Goal: Task Accomplishment & Management: Manage account settings

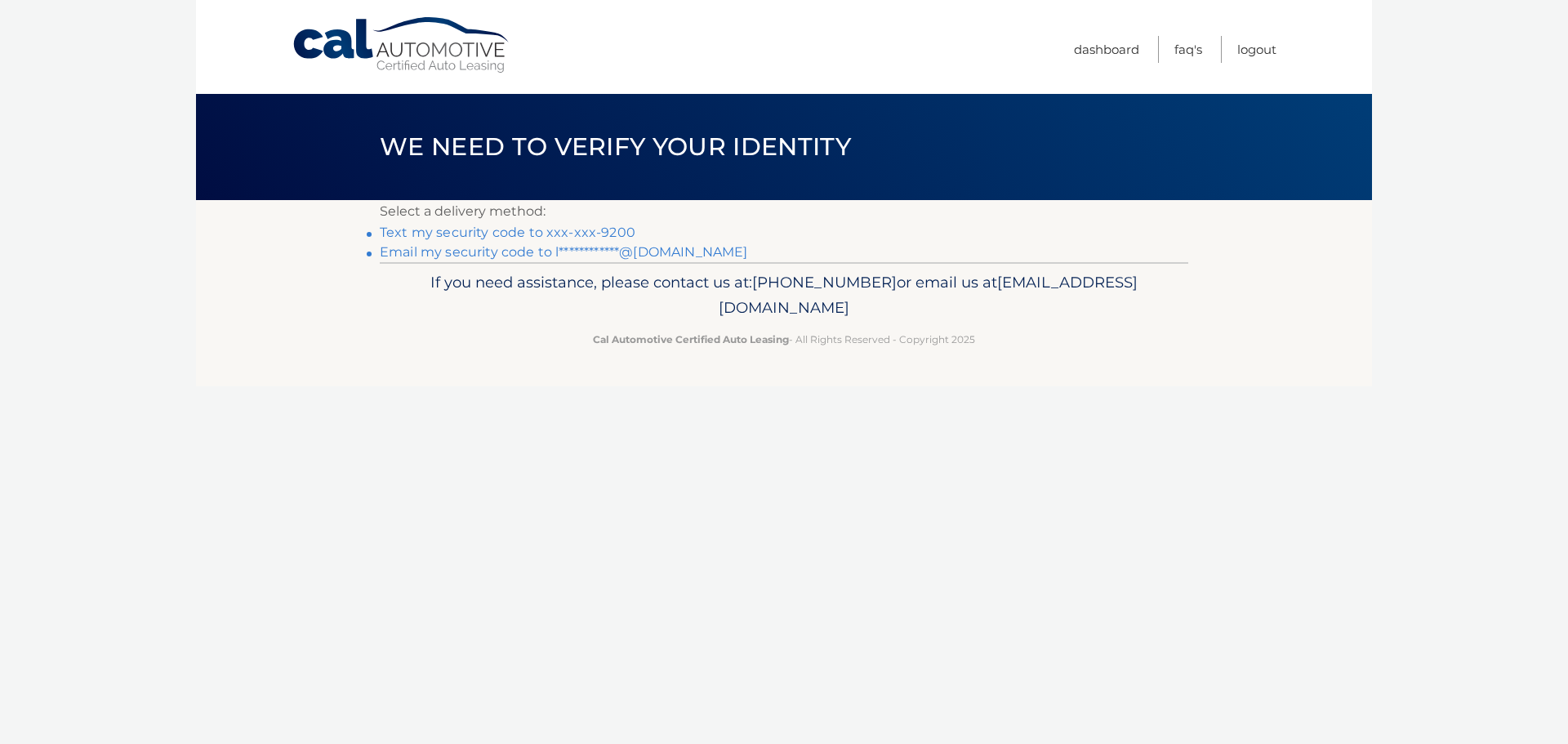
click at [498, 234] on link "Text my security code to xxx-xxx-9200" at bounding box center [507, 232] width 256 height 16
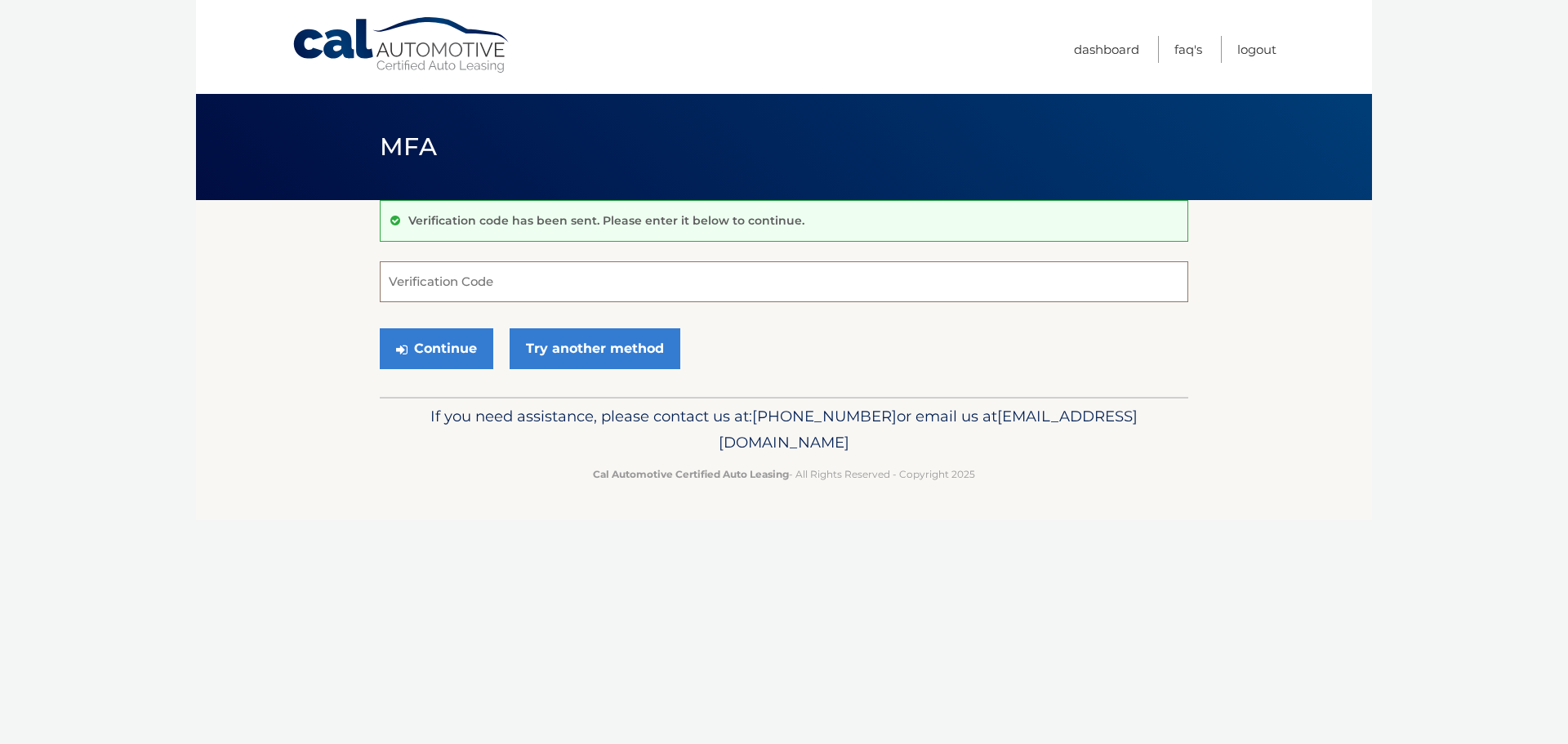
click at [445, 268] on input "Verification Code" at bounding box center [784, 282] width 809 height 41
type input "462347"
click at [478, 337] on button "Continue" at bounding box center [436, 349] width 114 height 41
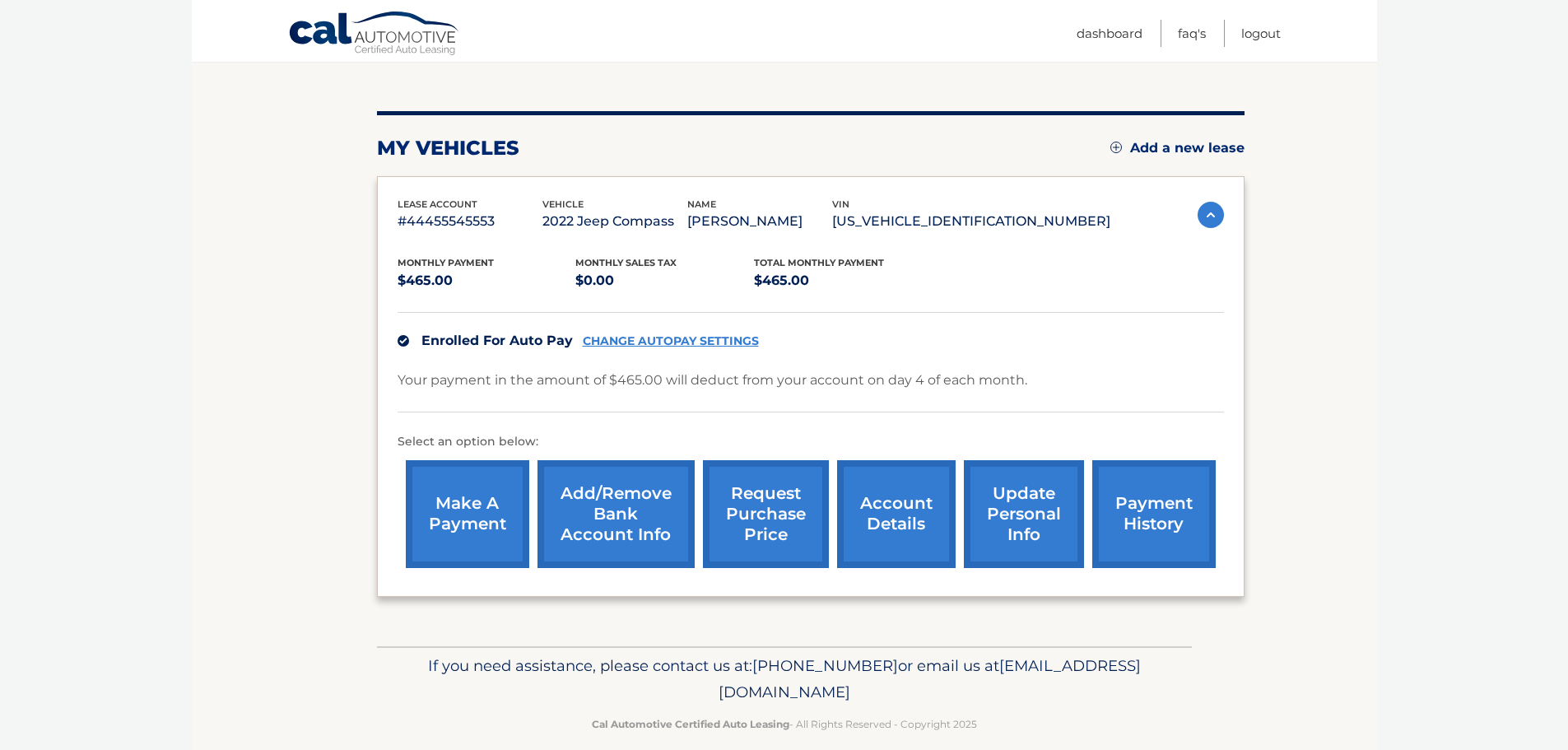
scroll to position [185, 0]
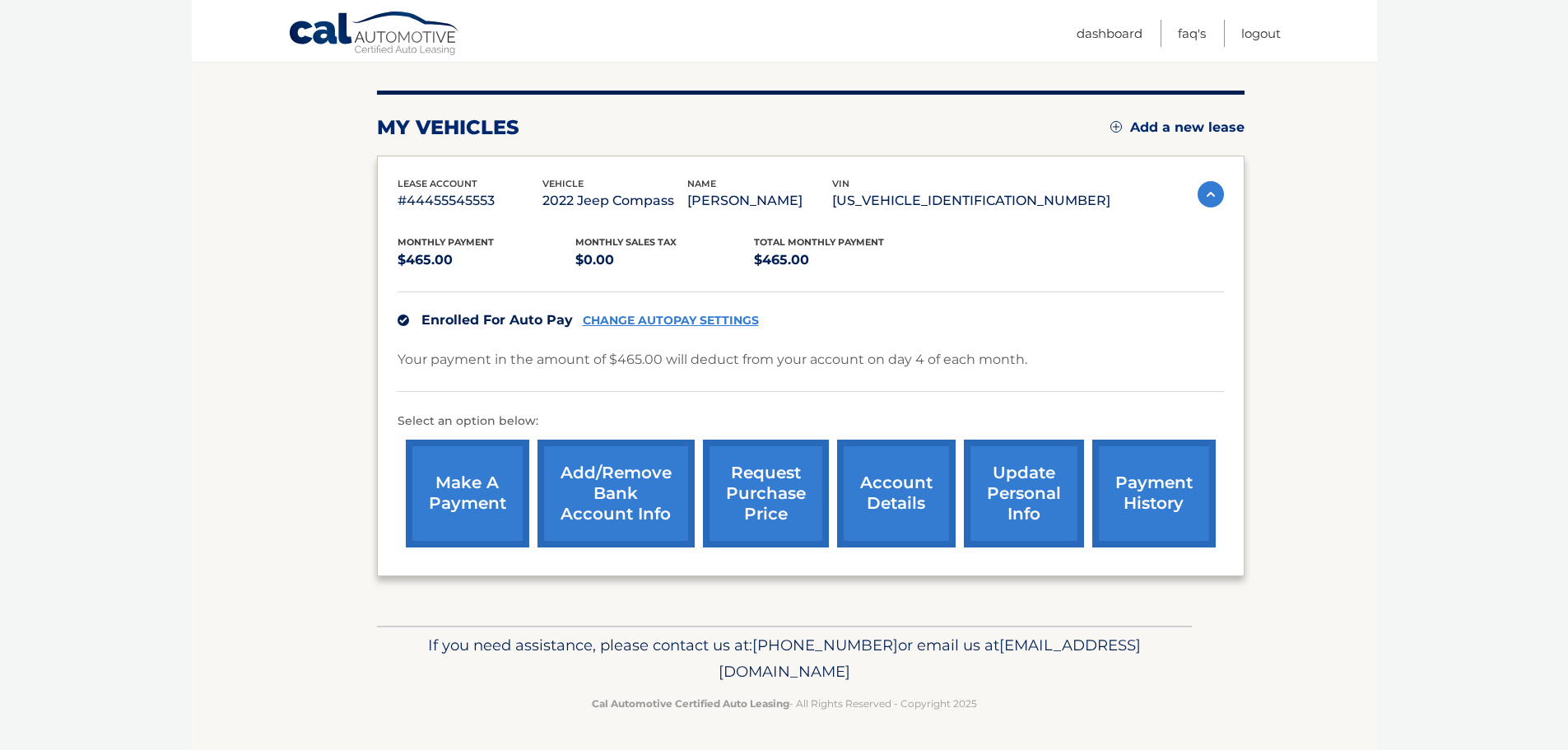
click at [885, 501] on link "account details" at bounding box center [896, 494] width 119 height 108
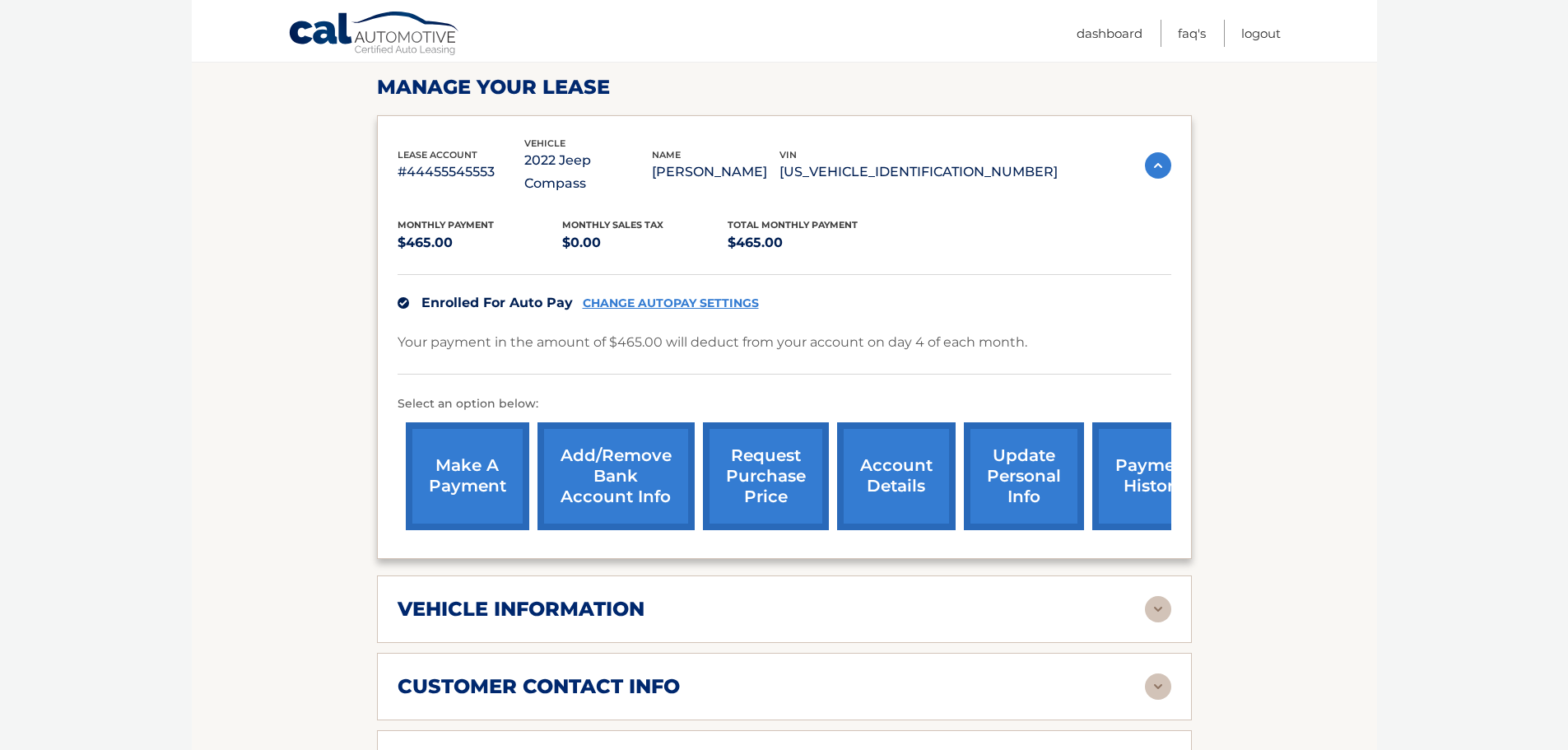
scroll to position [329, 0]
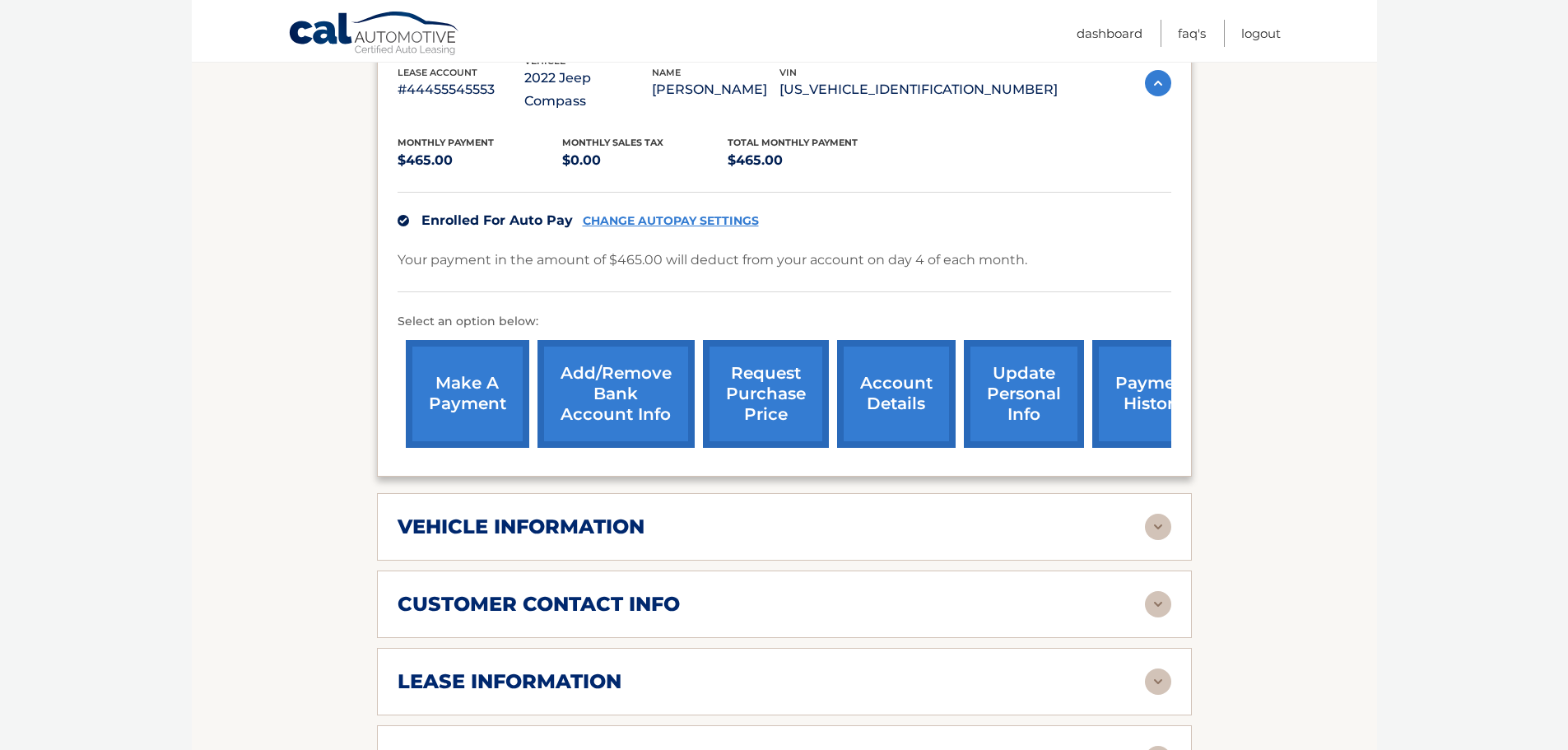
click at [1142, 380] on link "payment history" at bounding box center [1154, 394] width 123 height 108
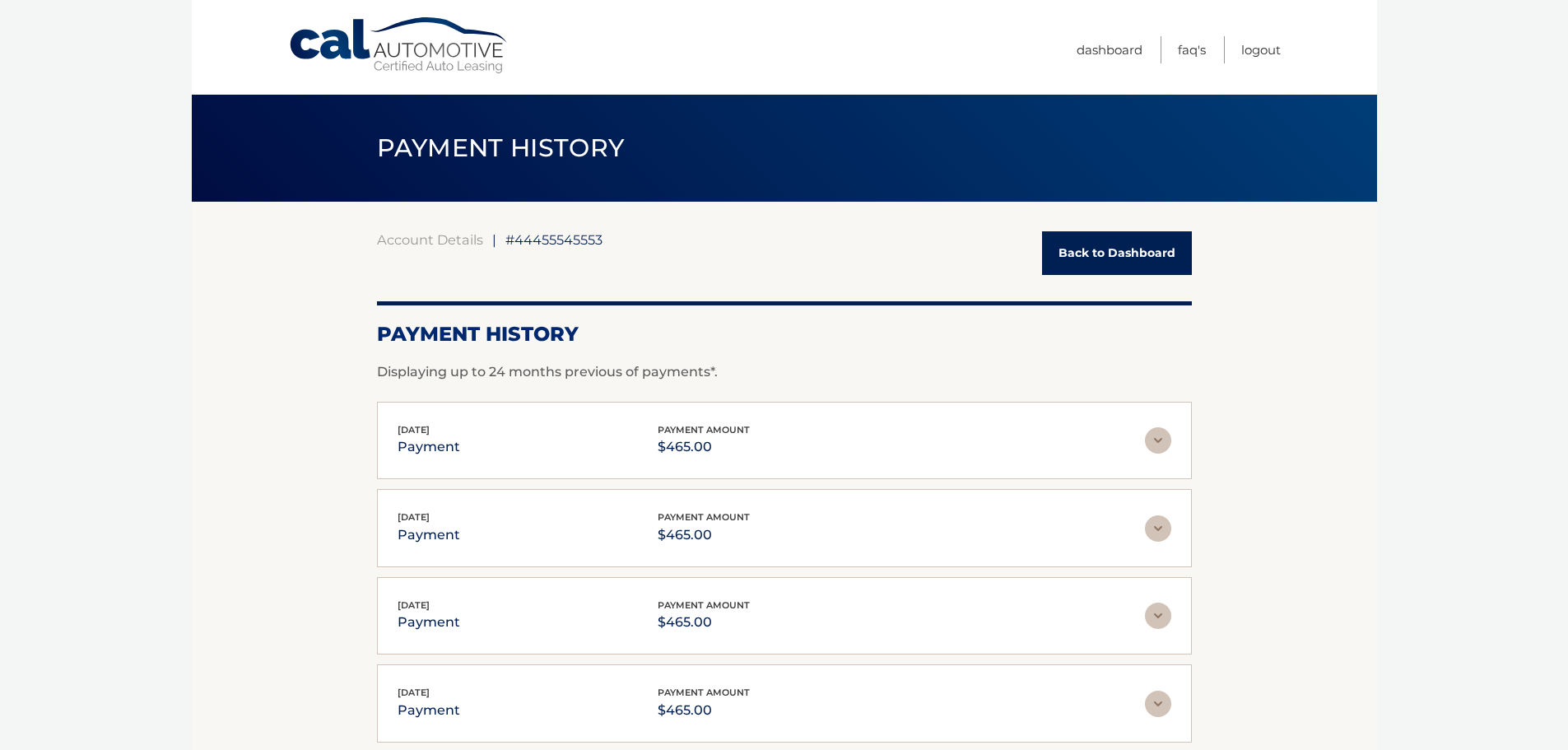
click at [1115, 248] on link "Back to Dashboard" at bounding box center [1116, 253] width 150 height 44
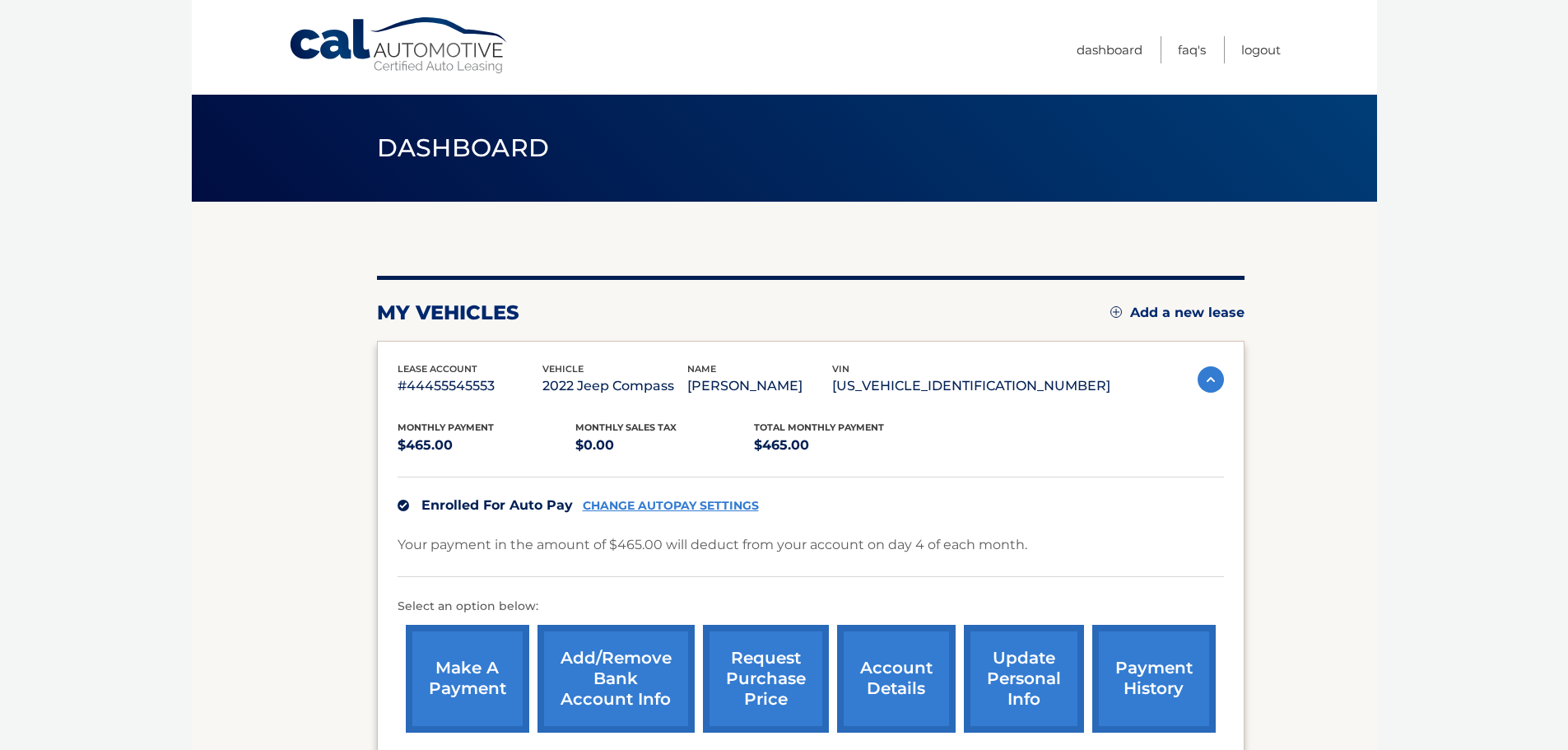
scroll to position [185, 0]
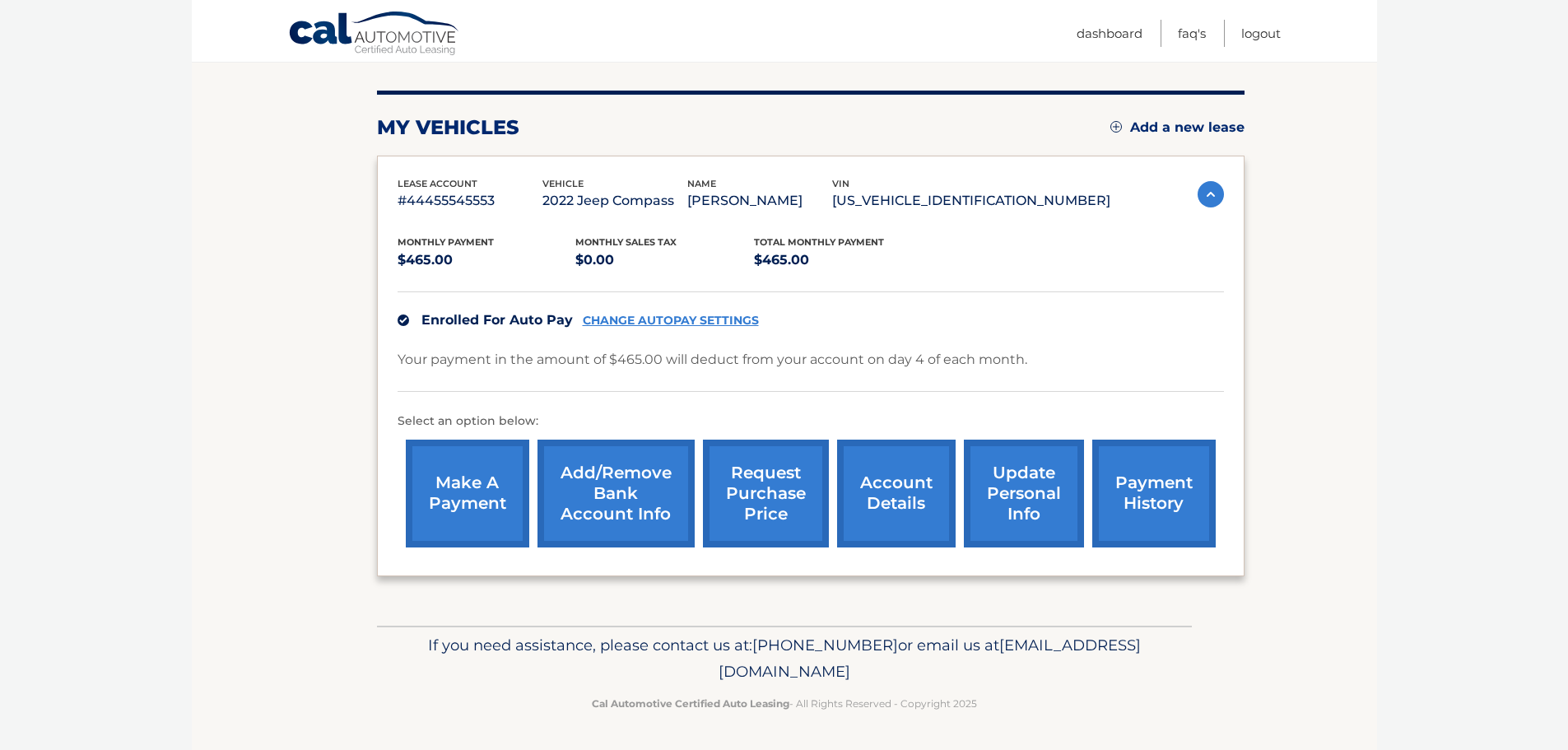
click at [901, 487] on link "account details" at bounding box center [896, 494] width 119 height 108
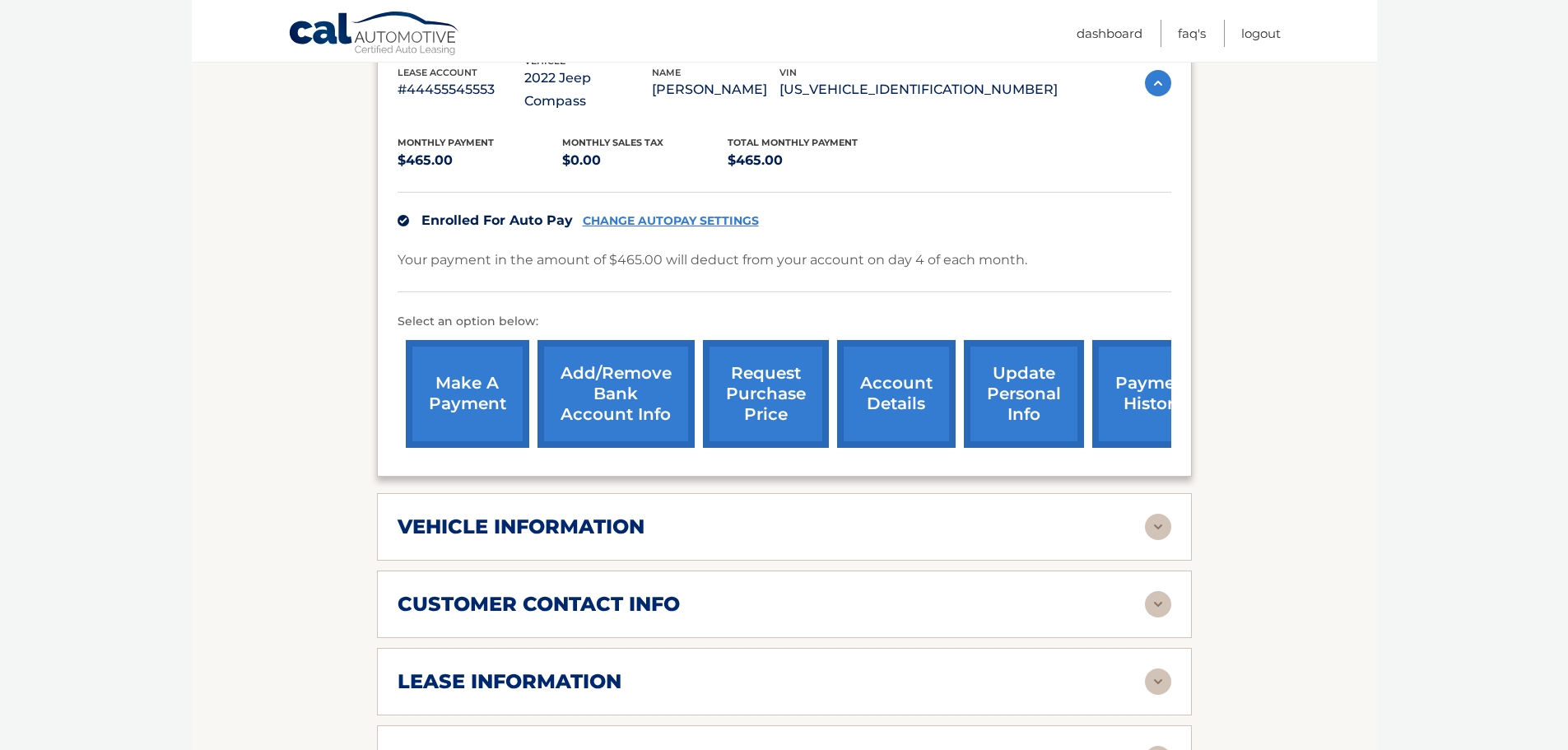
scroll to position [659, 0]
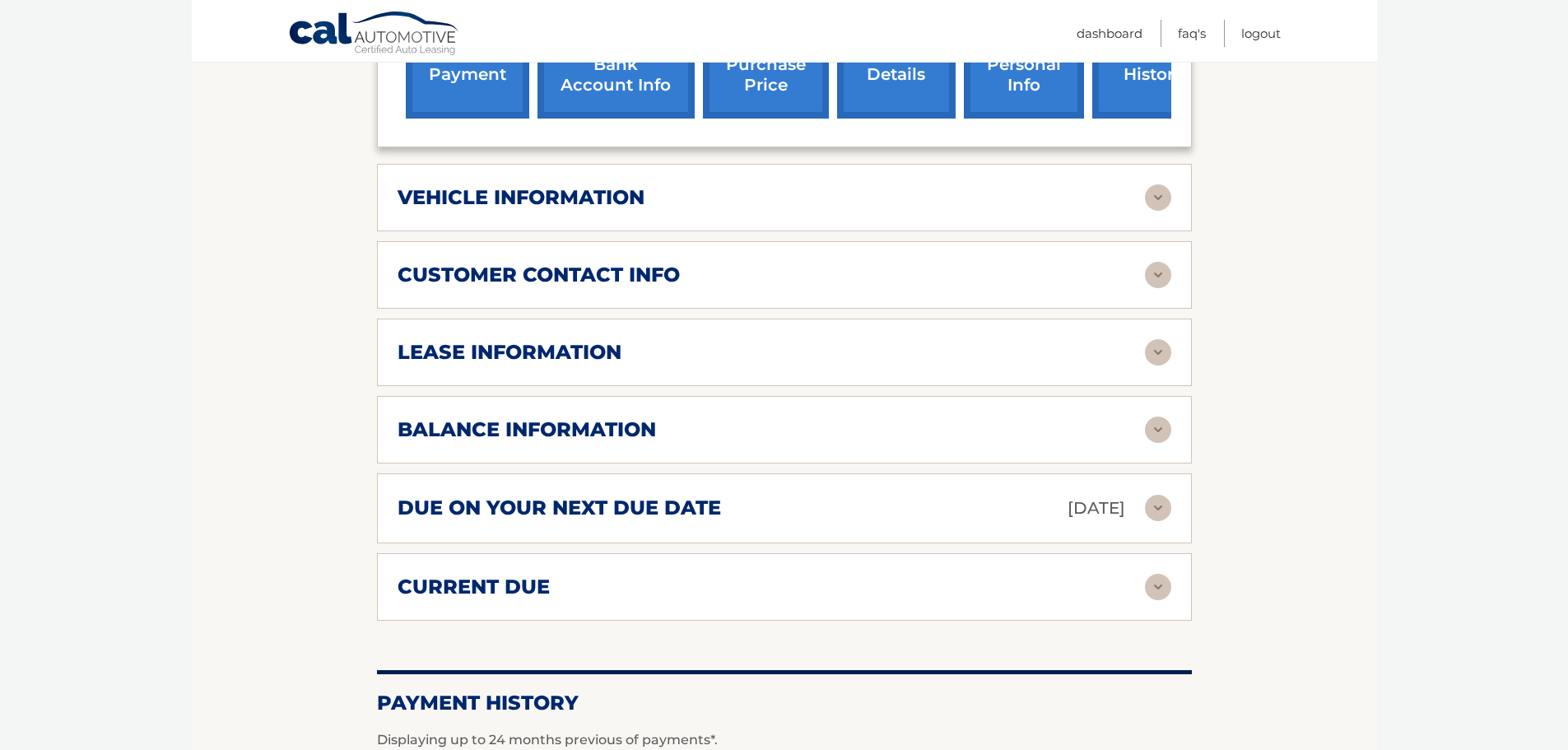
click at [1161, 339] on img at bounding box center [1157, 352] width 26 height 26
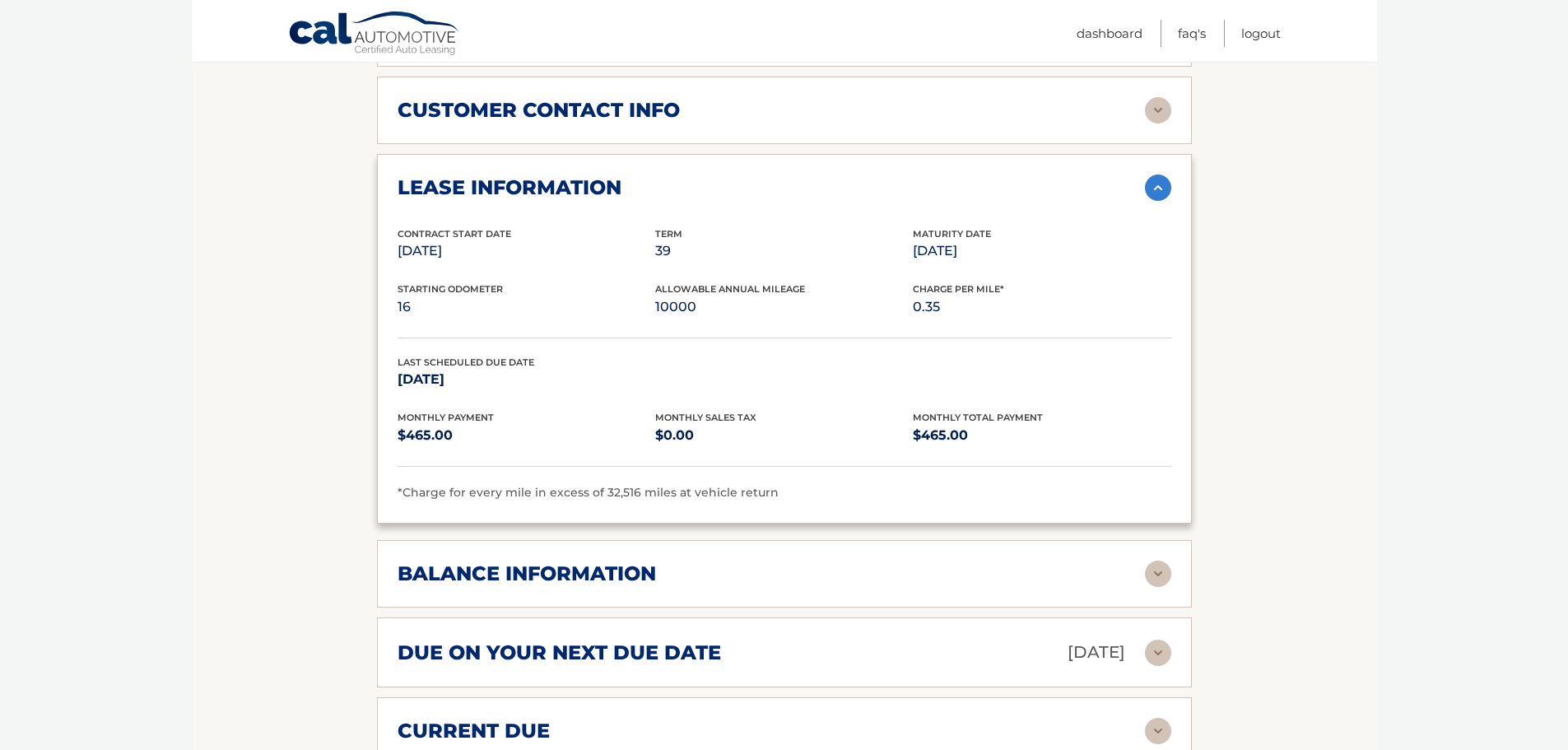
scroll to position [906, 0]
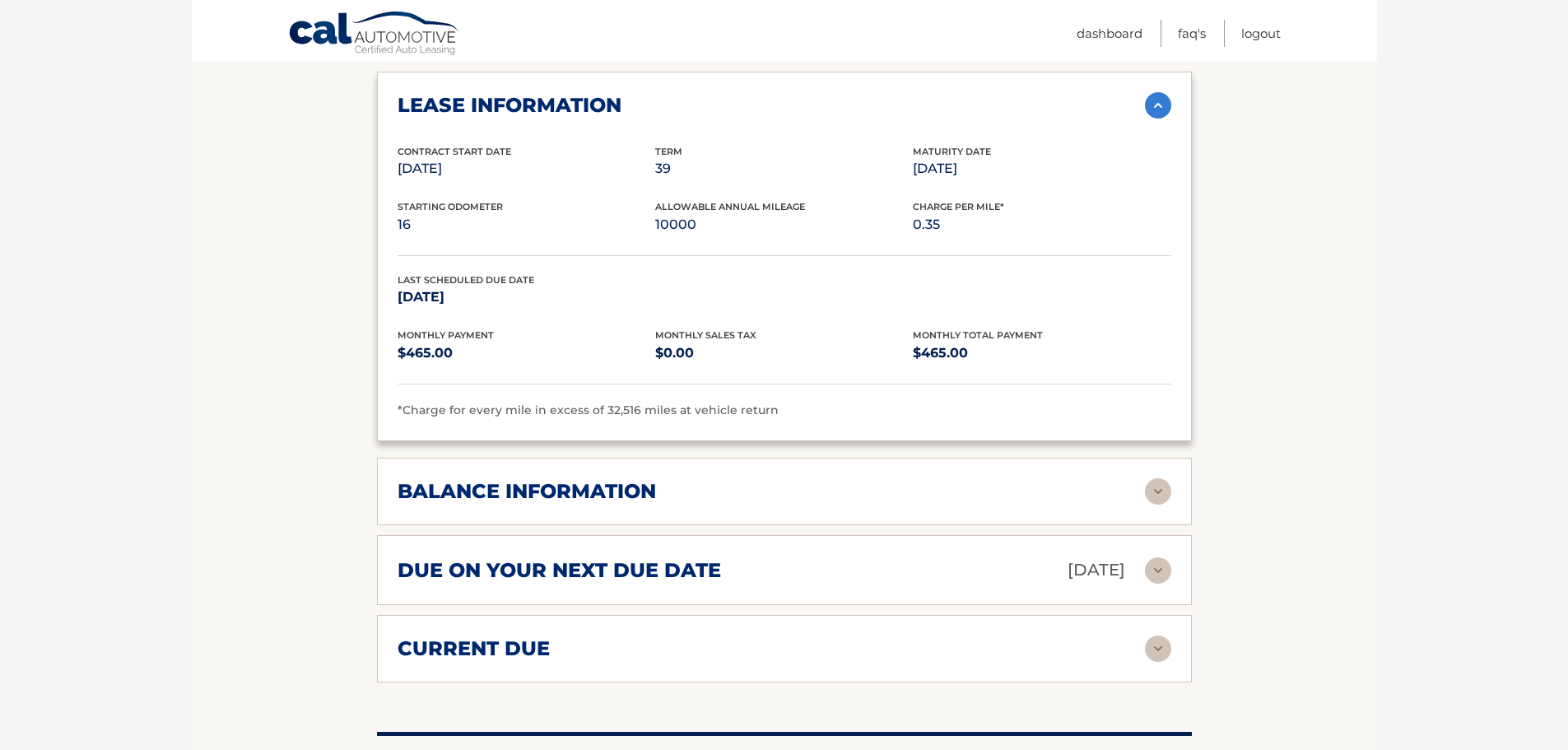
click at [1160, 478] on img at bounding box center [1157, 491] width 26 height 26
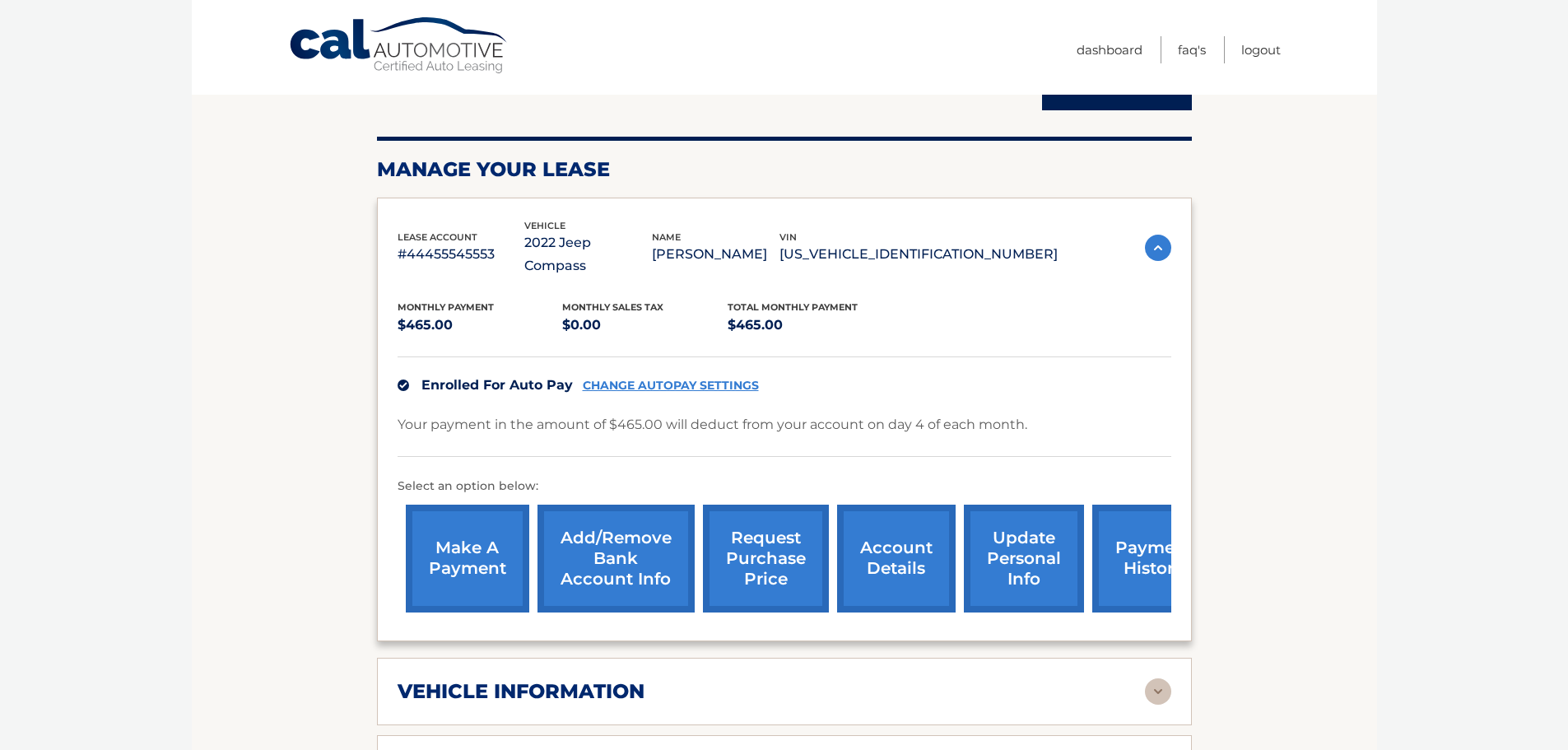
scroll to position [0, 0]
